Goal: Task Accomplishment & Management: Use online tool/utility

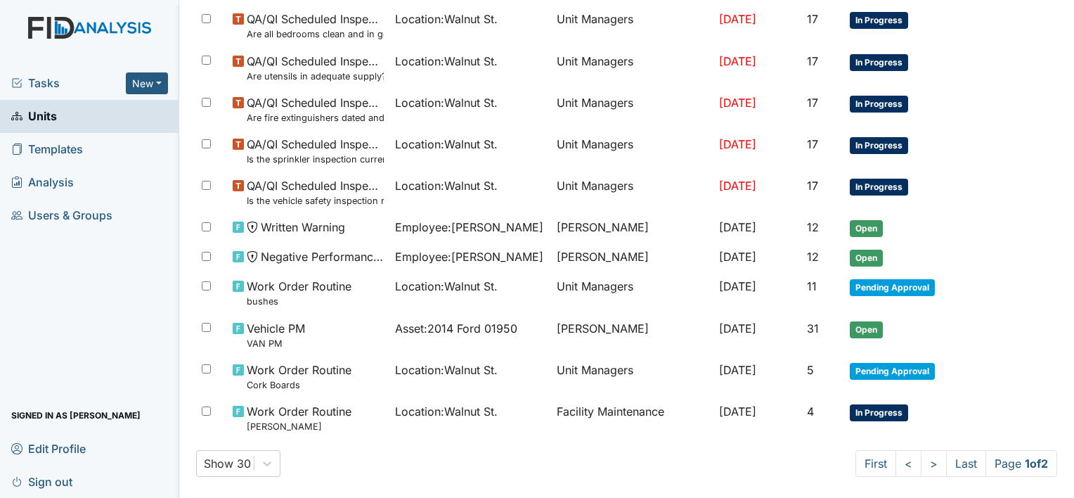
scroll to position [969, 0]
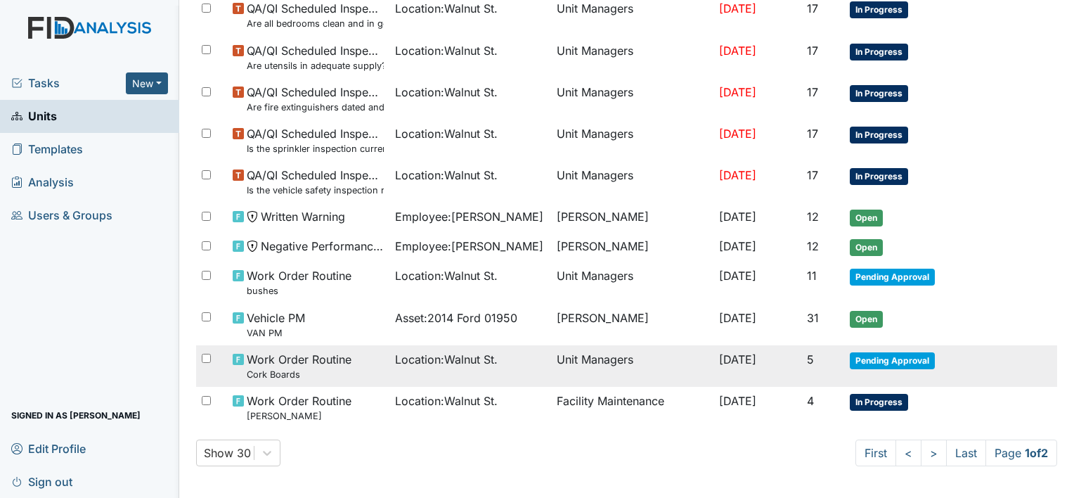
click at [766, 365] on td "Oct 1, 2025" at bounding box center [757, 365] width 88 height 41
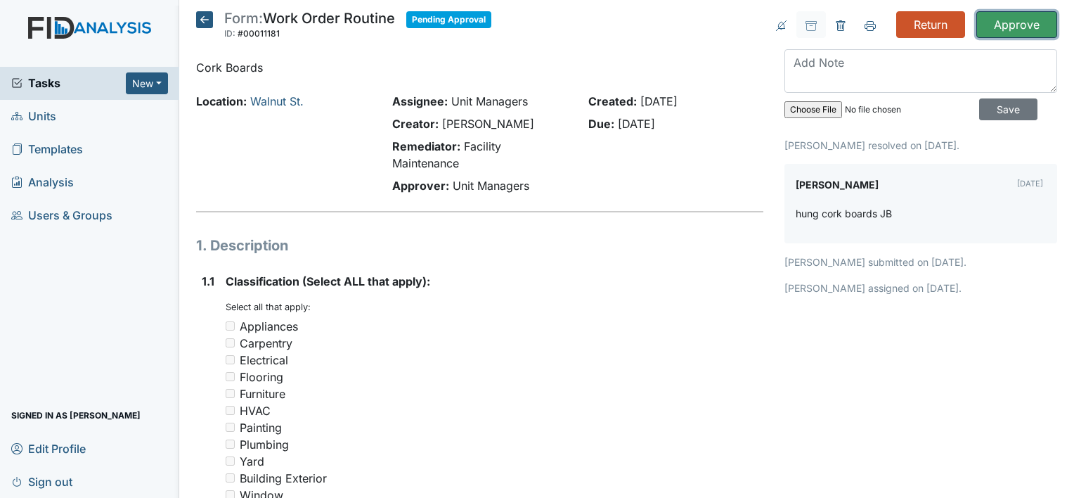
click at [1011, 30] on input "Approve" at bounding box center [1016, 24] width 81 height 27
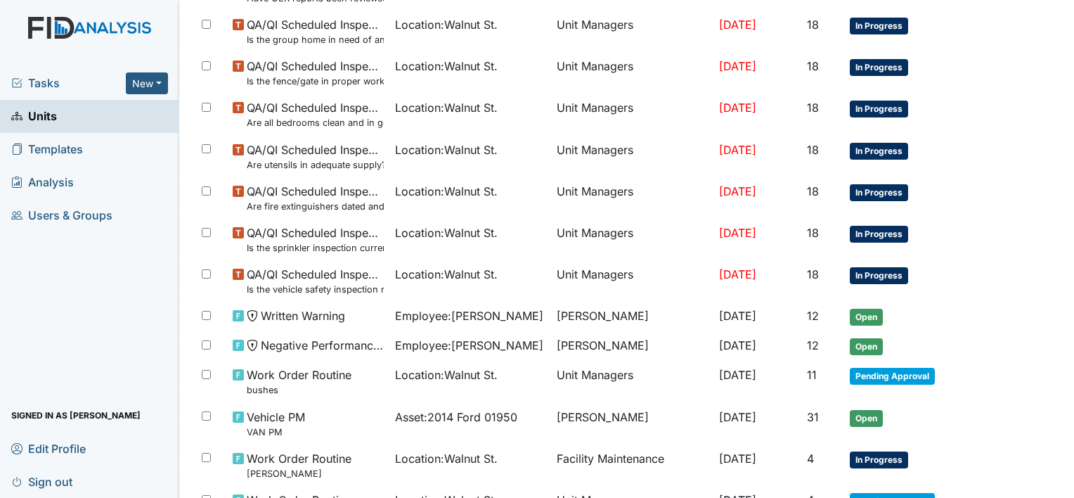
scroll to position [1015, 0]
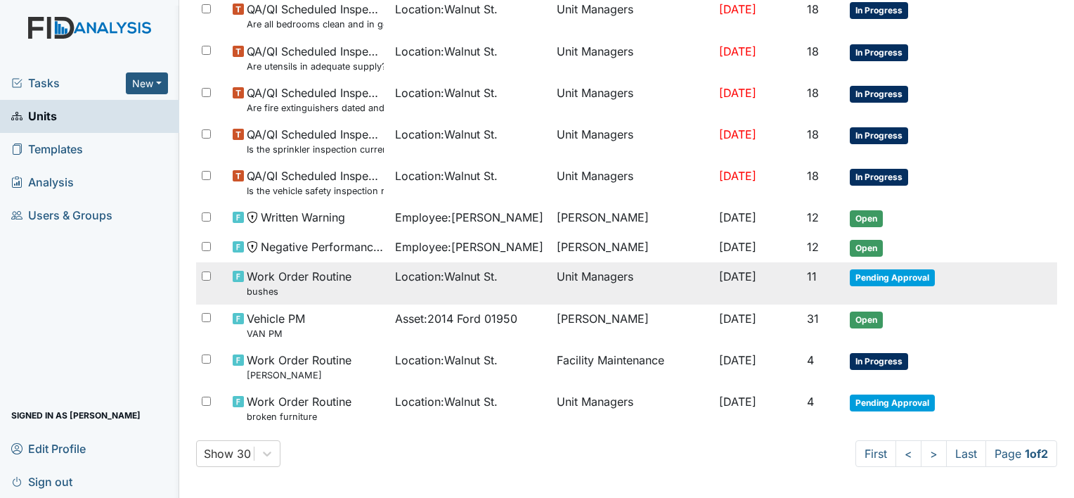
click at [599, 287] on td "Unit Managers" at bounding box center [632, 282] width 162 height 41
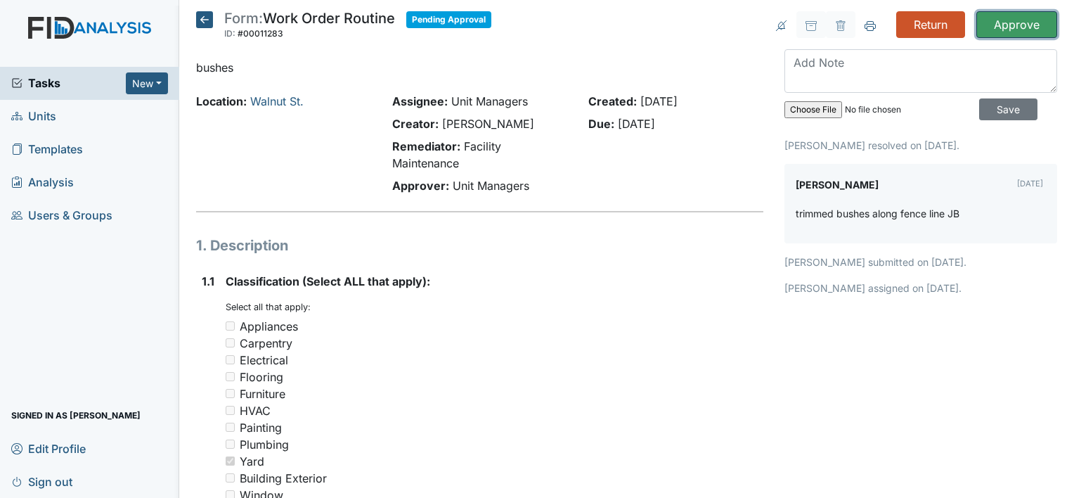
click at [1001, 25] on input "Approve" at bounding box center [1016, 24] width 81 height 27
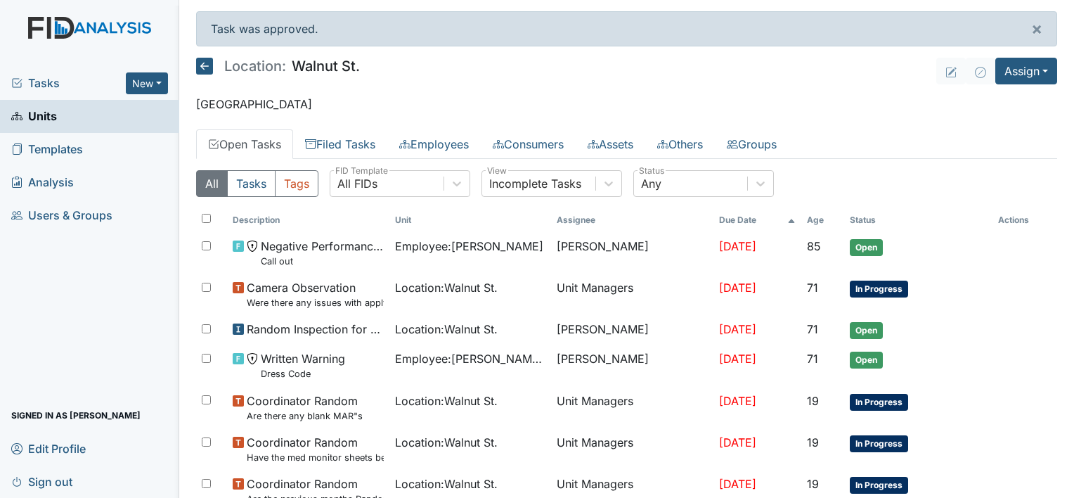
click at [207, 65] on icon at bounding box center [204, 66] width 17 height 17
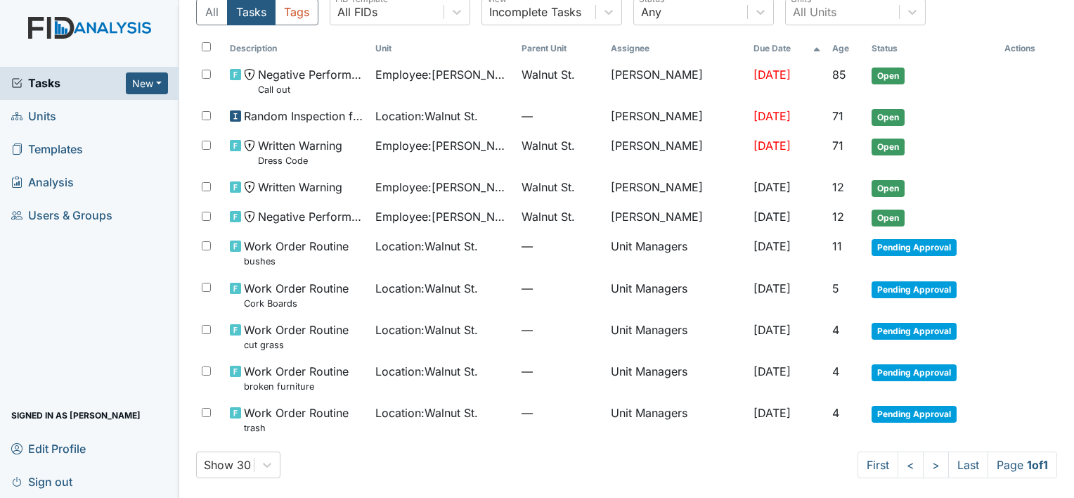
scroll to position [58, 0]
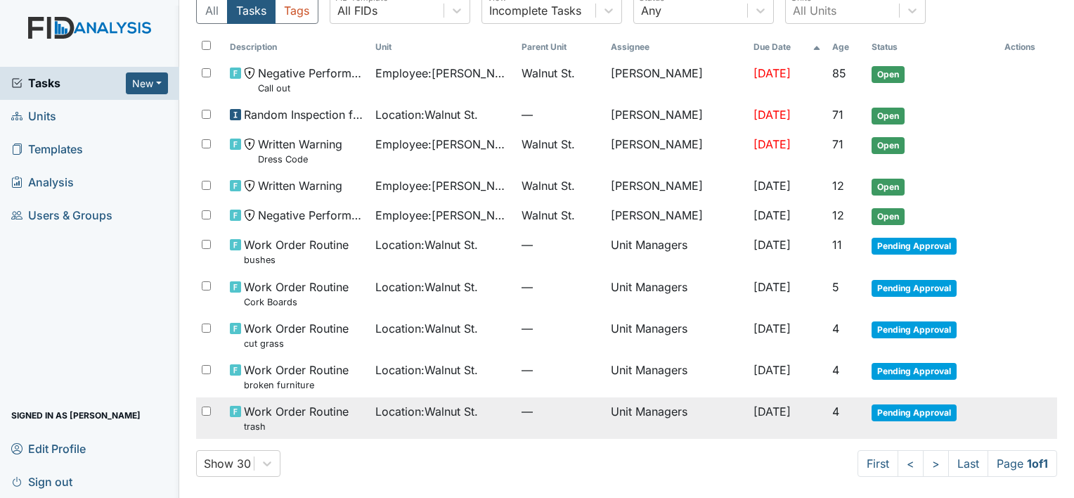
click at [411, 397] on td "Location : [GEOGRAPHIC_DATA]." at bounding box center [442, 417] width 145 height 41
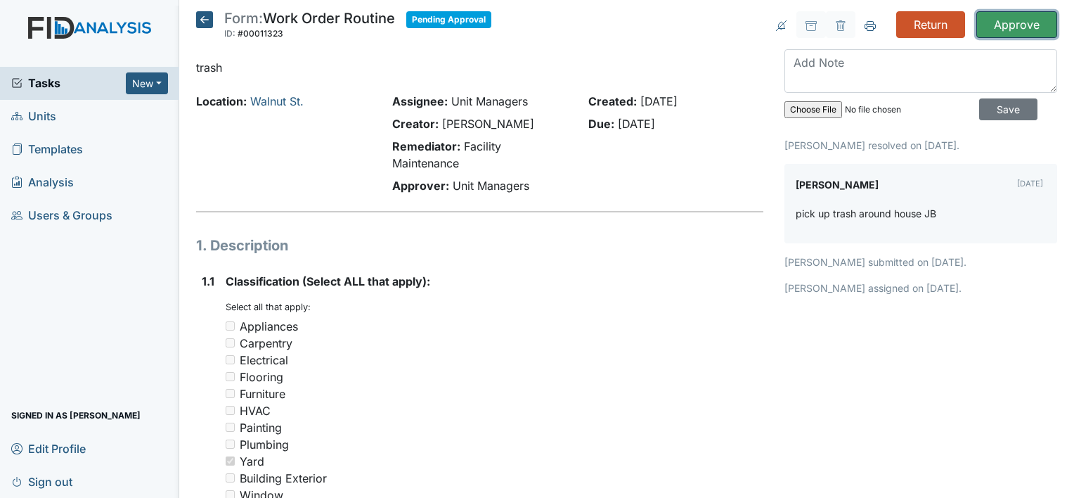
click at [994, 16] on input "Approve" at bounding box center [1016, 24] width 81 height 27
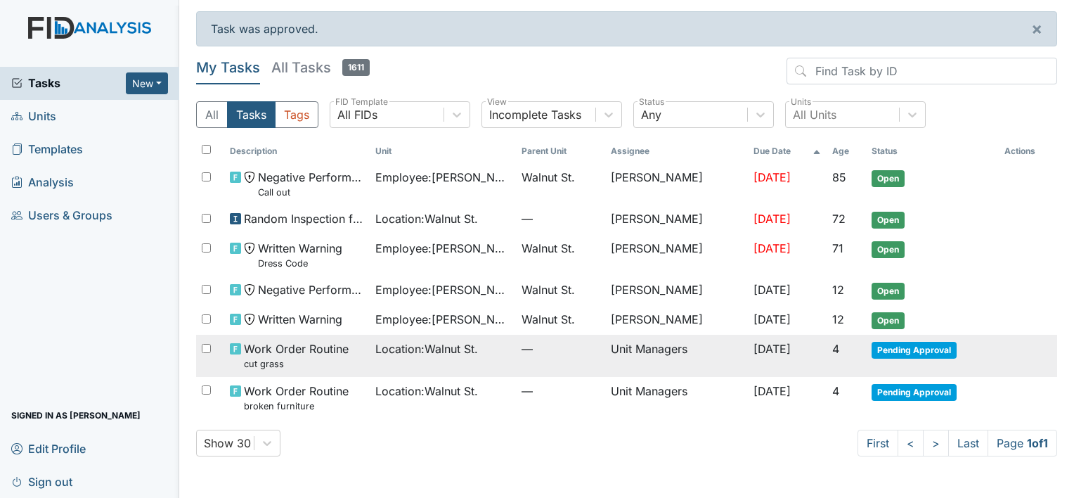
click at [405, 368] on td "Location : [GEOGRAPHIC_DATA]." at bounding box center [442, 355] width 145 height 41
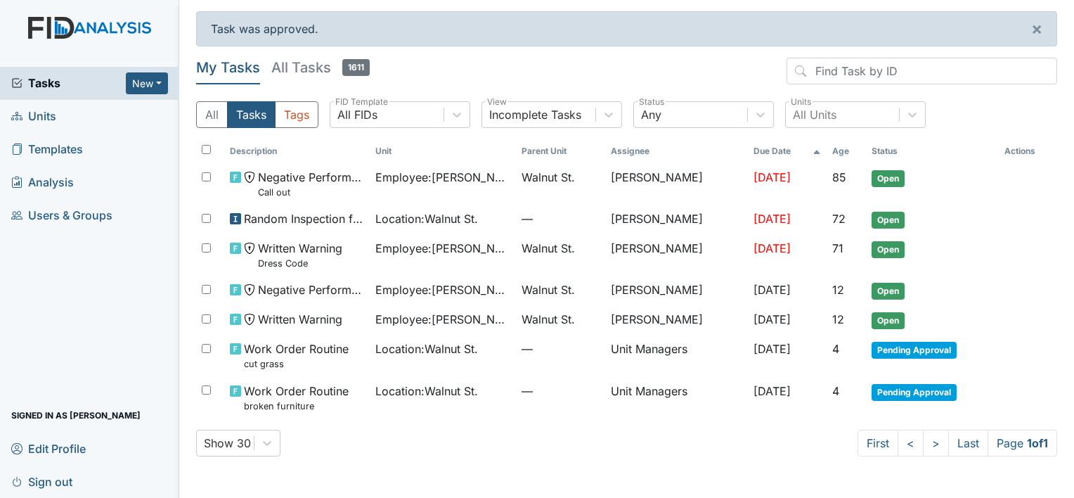
click at [65, 119] on link "Units" at bounding box center [89, 116] width 179 height 33
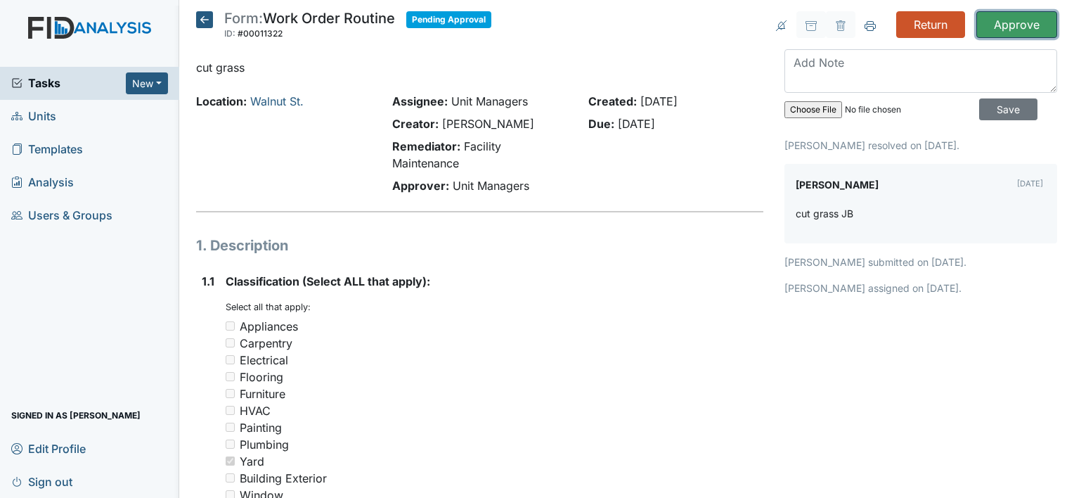
click at [994, 28] on input "Approve" at bounding box center [1016, 24] width 81 height 27
click at [105, 27] on img at bounding box center [89, 42] width 179 height 50
click at [45, 25] on img at bounding box center [89, 42] width 179 height 50
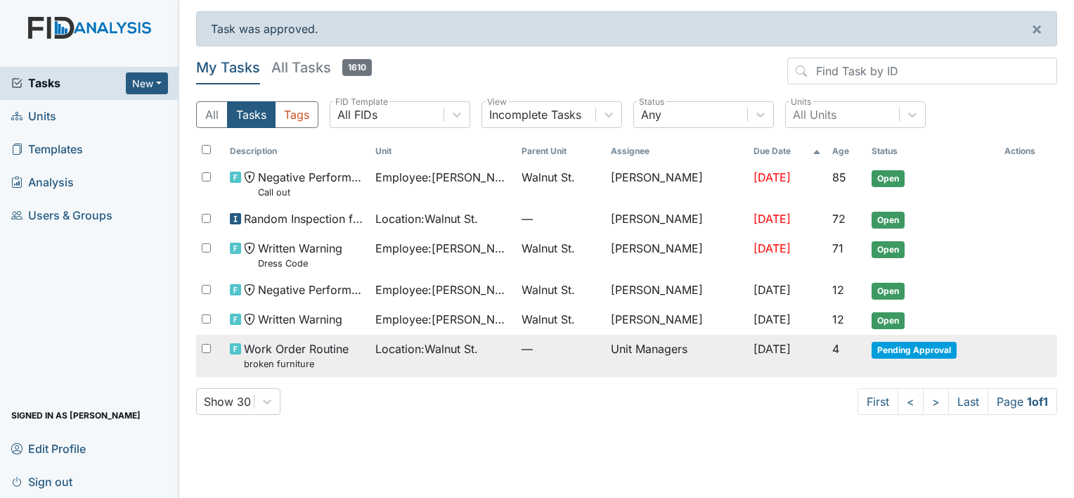
click at [415, 356] on td "Location : [GEOGRAPHIC_DATA]." at bounding box center [442, 355] width 145 height 41
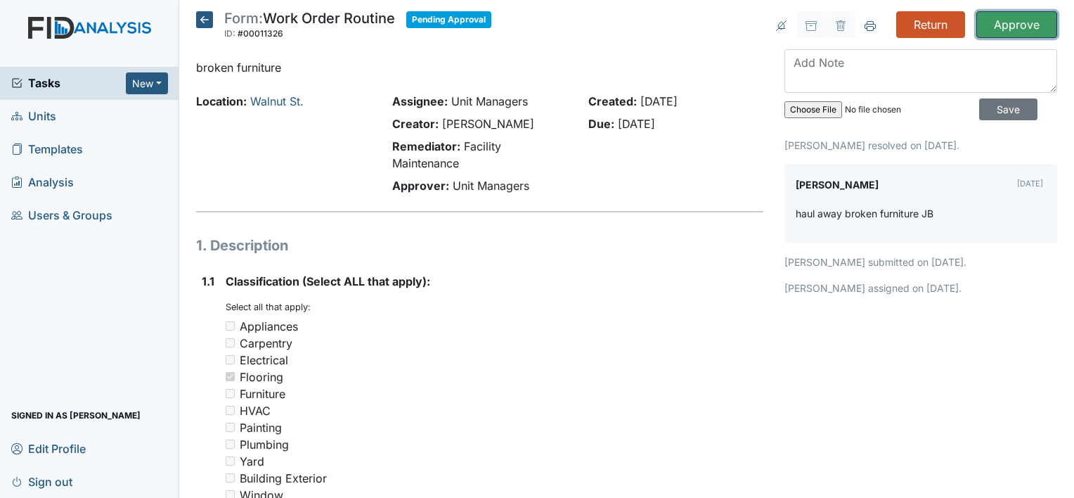
click at [1037, 22] on input "Approve" at bounding box center [1016, 24] width 81 height 27
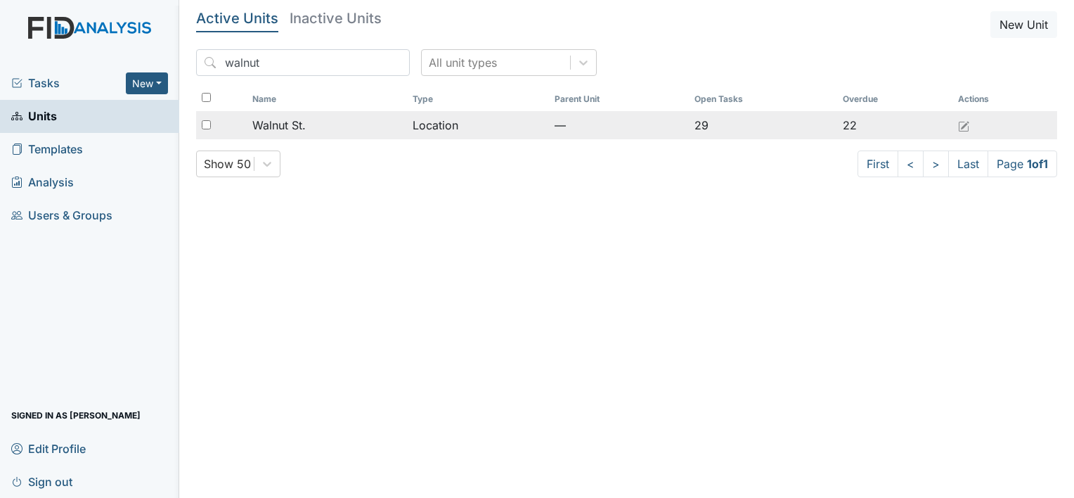
click at [441, 121] on td "Location" at bounding box center [477, 125] width 141 height 28
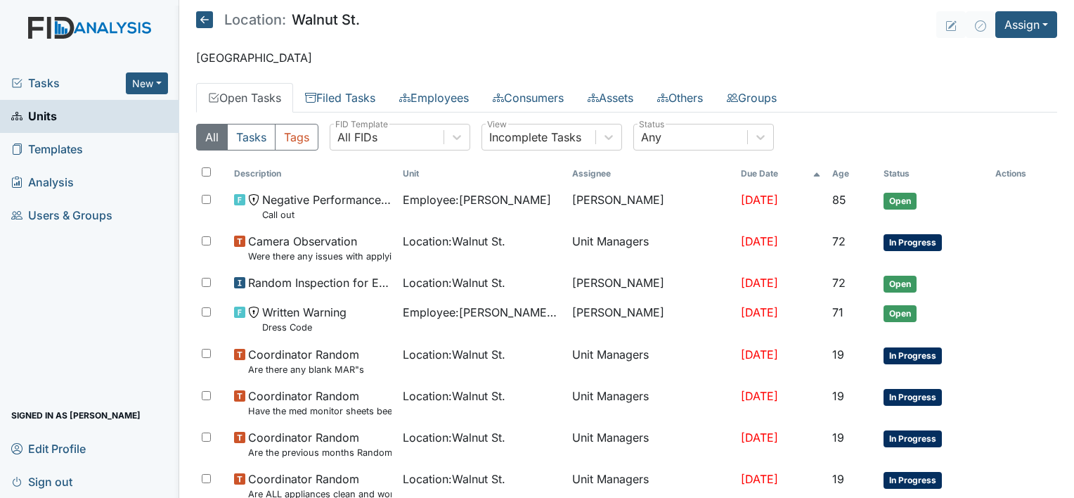
click at [51, 28] on img at bounding box center [89, 42] width 179 height 50
click at [138, 82] on button "New" at bounding box center [147, 83] width 42 height 22
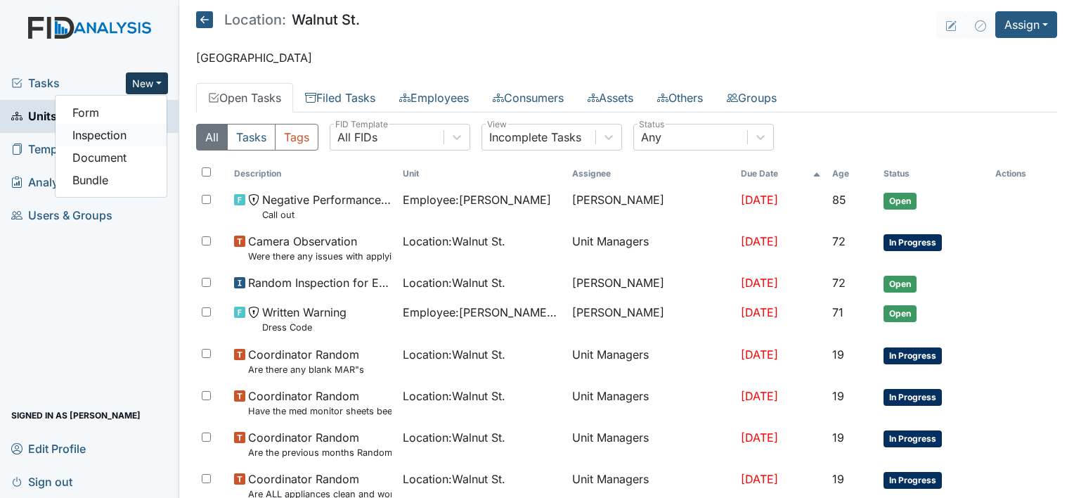
click at [91, 132] on link "Inspection" at bounding box center [111, 135] width 111 height 22
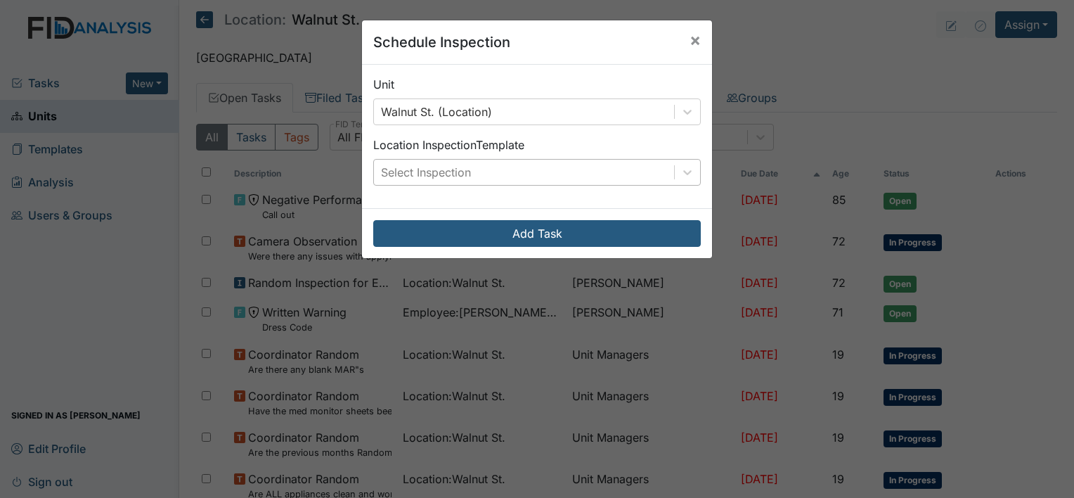
click at [453, 167] on div "Select Inspection" at bounding box center [426, 172] width 90 height 17
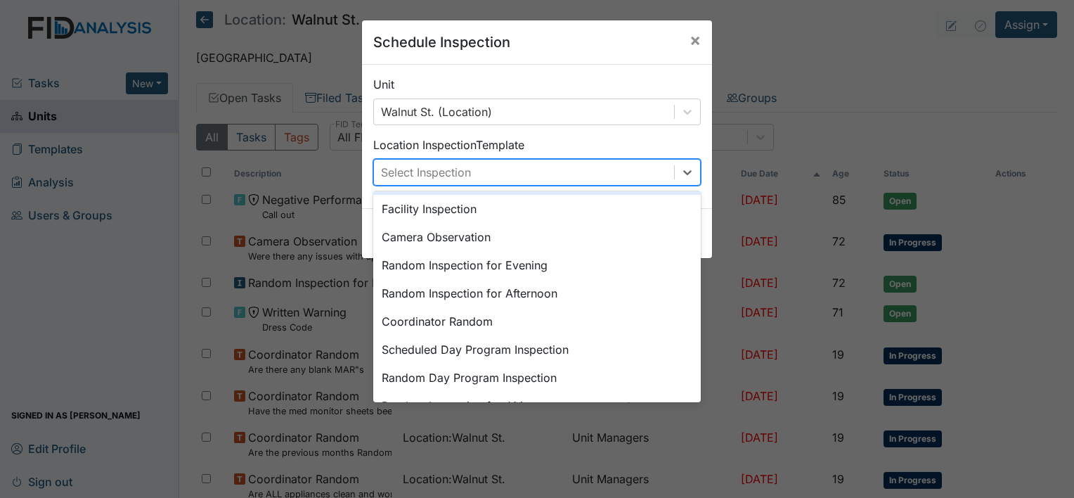
scroll to position [105, 0]
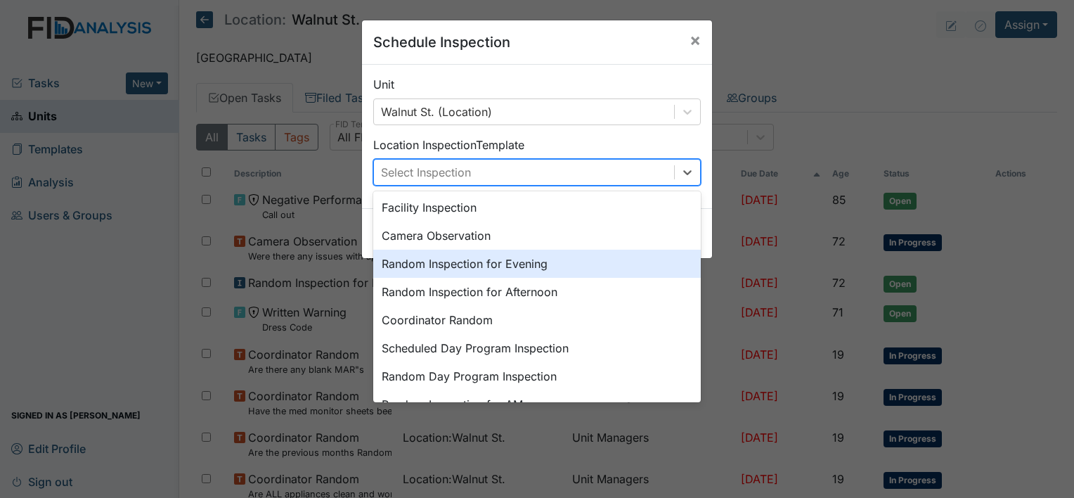
click at [550, 266] on div "Random Inspection for Evening" at bounding box center [536, 263] width 327 height 28
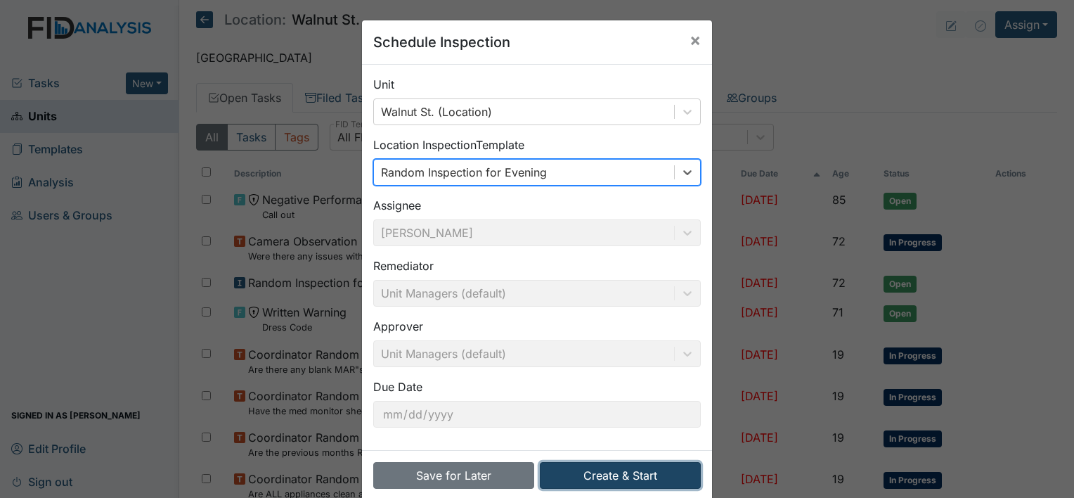
click at [587, 472] on button "Create & Start" at bounding box center [620, 475] width 161 height 27
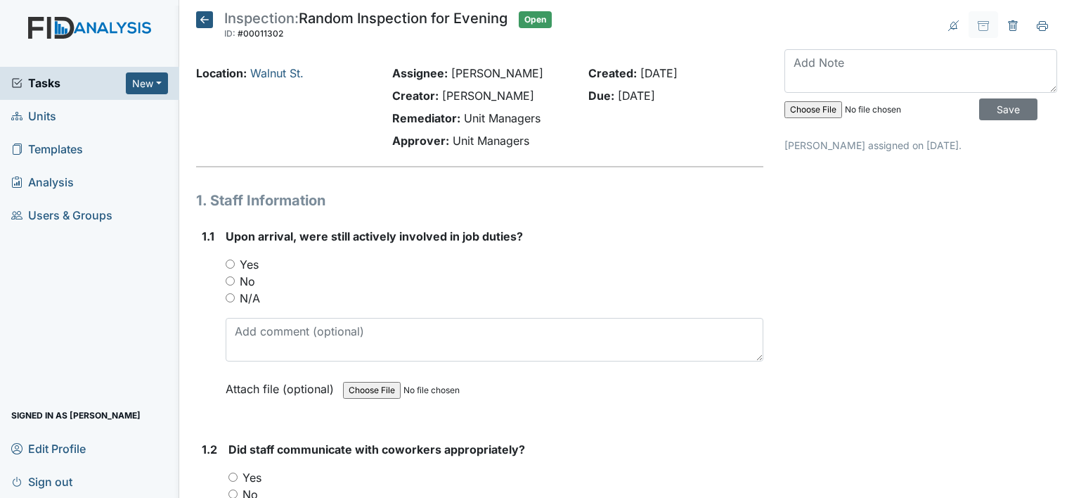
click at [228, 265] on input "Yes" at bounding box center [230, 263] width 9 height 9
radio input "true"
